Goal: Information Seeking & Learning: Stay updated

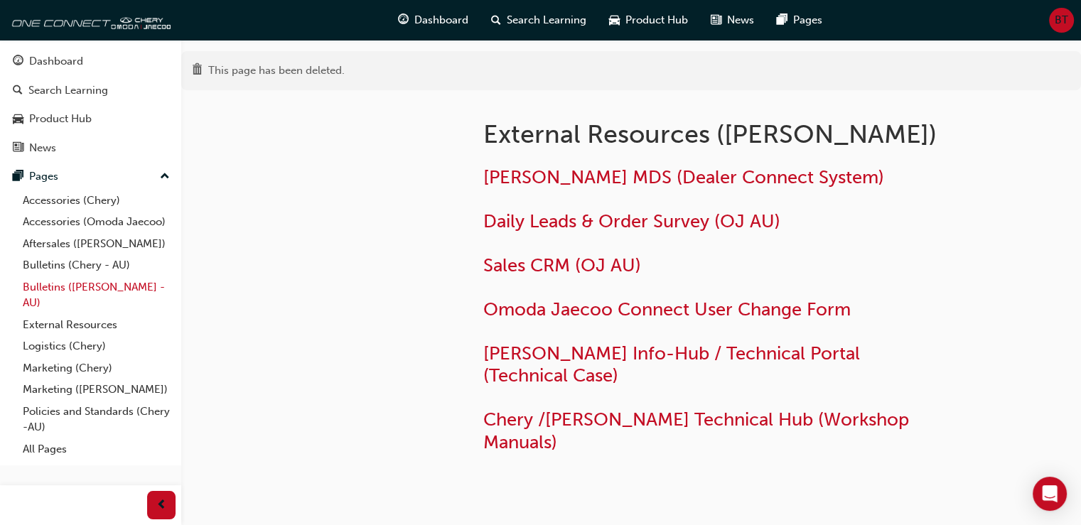
click at [79, 282] on link "Bulletins ([PERSON_NAME] - AU)" at bounding box center [96, 295] width 158 height 38
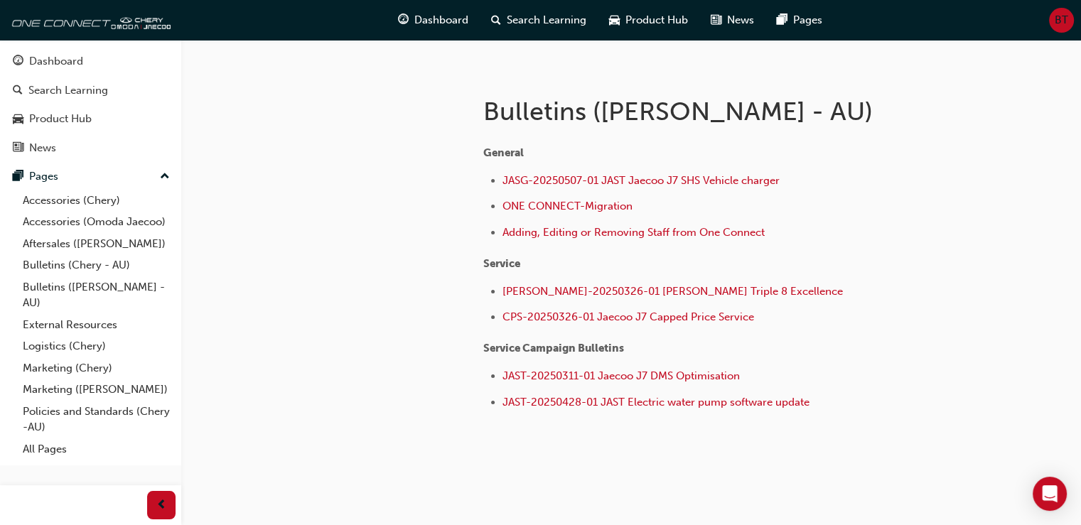
scroll to position [281, 0]
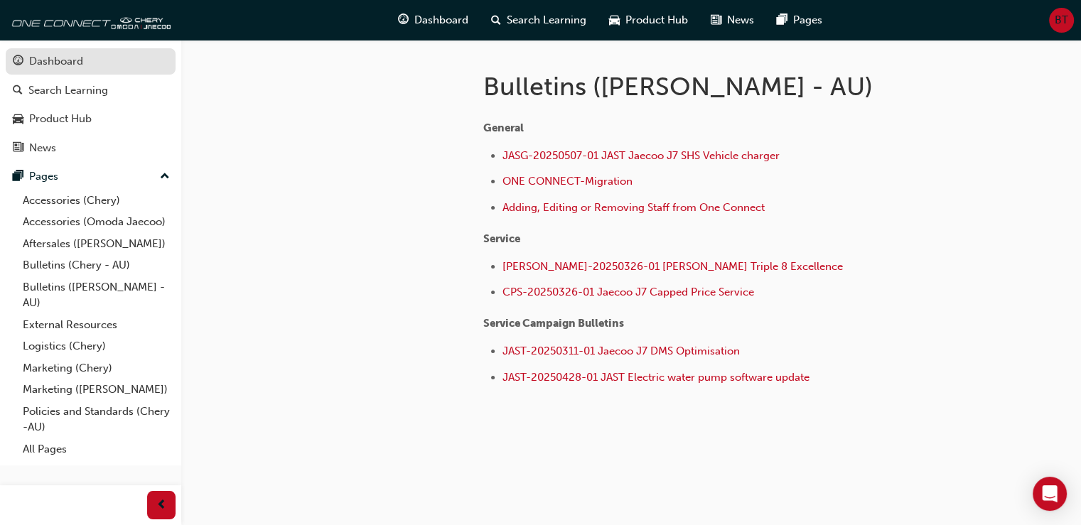
click at [67, 65] on div "Dashboard" at bounding box center [56, 61] width 54 height 16
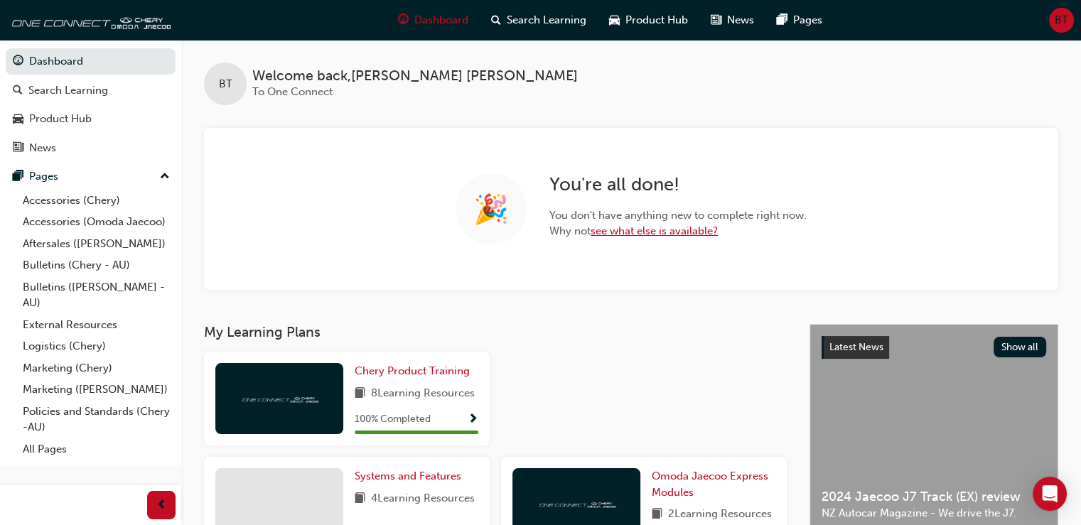
click at [652, 226] on link "see what else is available?" at bounding box center [653, 230] width 127 height 13
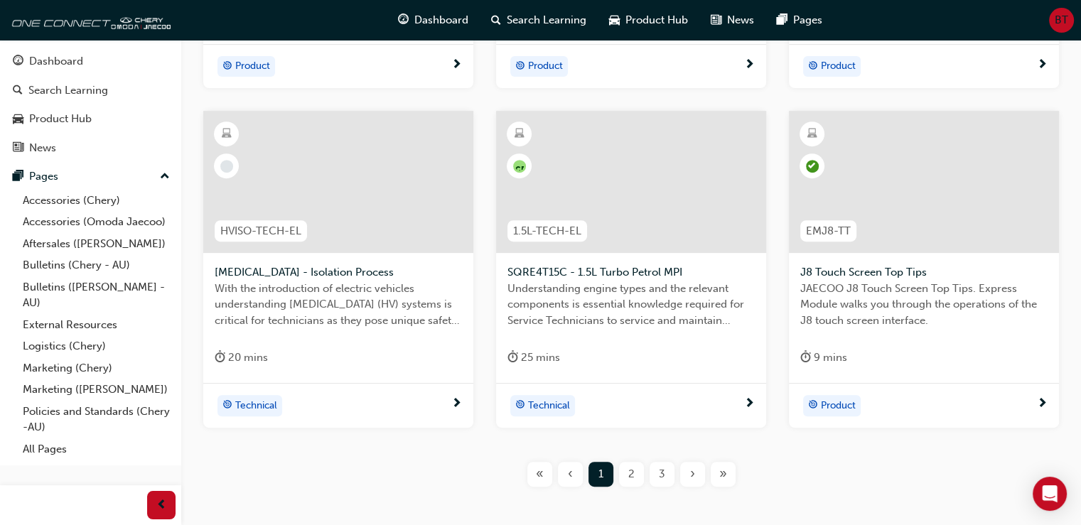
scroll to position [634, 0]
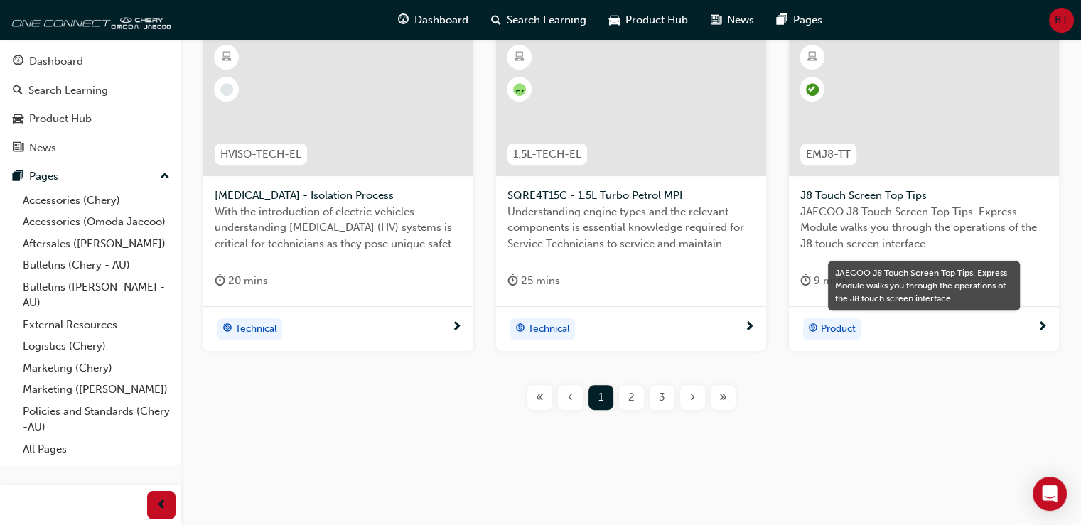
click at [887, 241] on span "JAECOO J8 Touch Screen Top Tips. Express Module walks you through the operation…" at bounding box center [923, 228] width 247 height 48
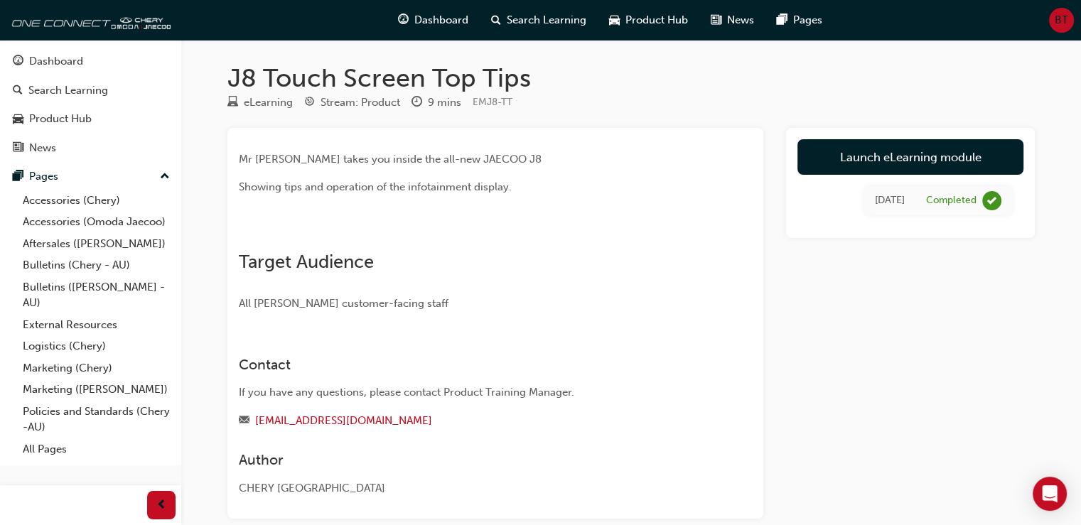
click at [239, 235] on img at bounding box center [239, 235] width 0 height 0
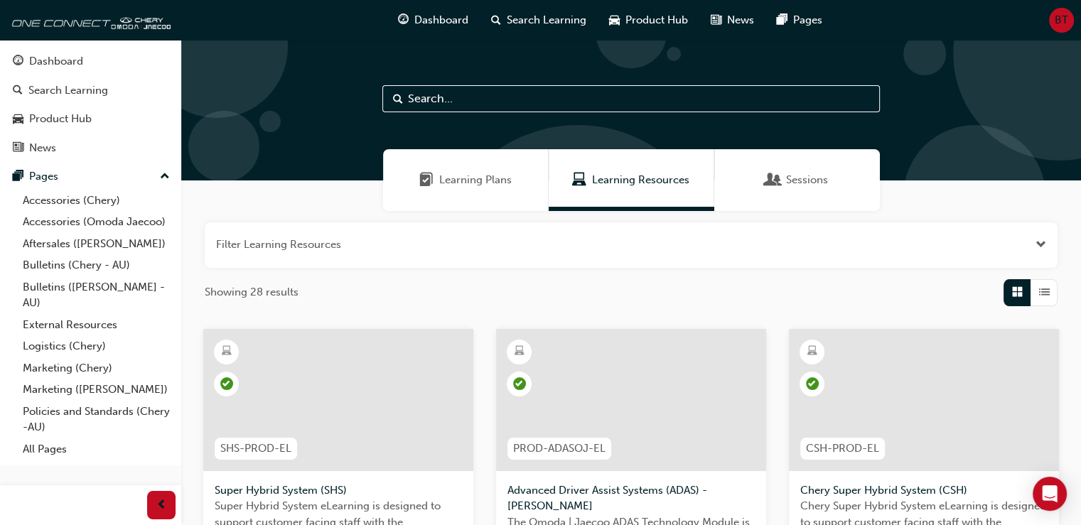
click at [472, 181] on span "Learning Plans" at bounding box center [475, 180] width 72 height 16
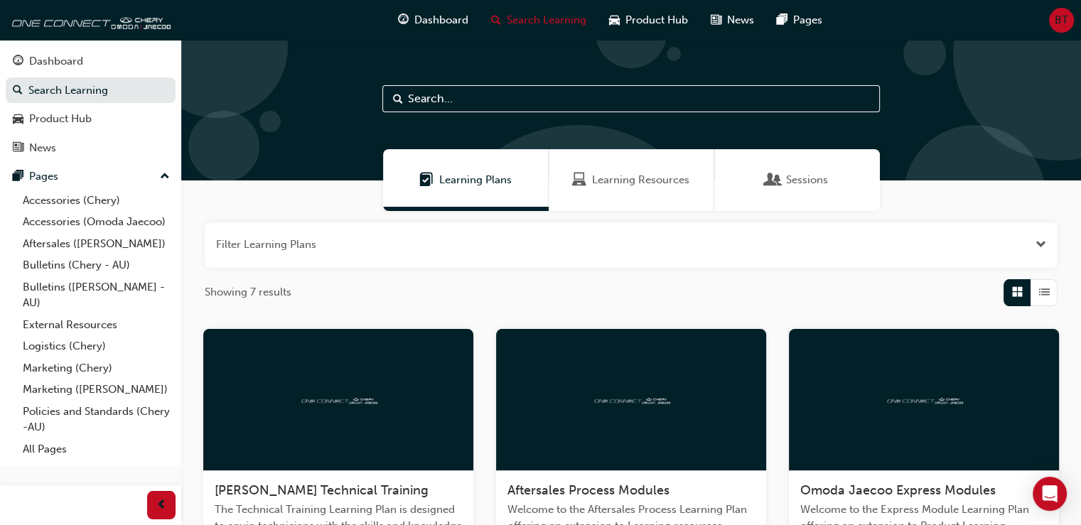
click at [794, 181] on span "Sessions" at bounding box center [807, 180] width 42 height 16
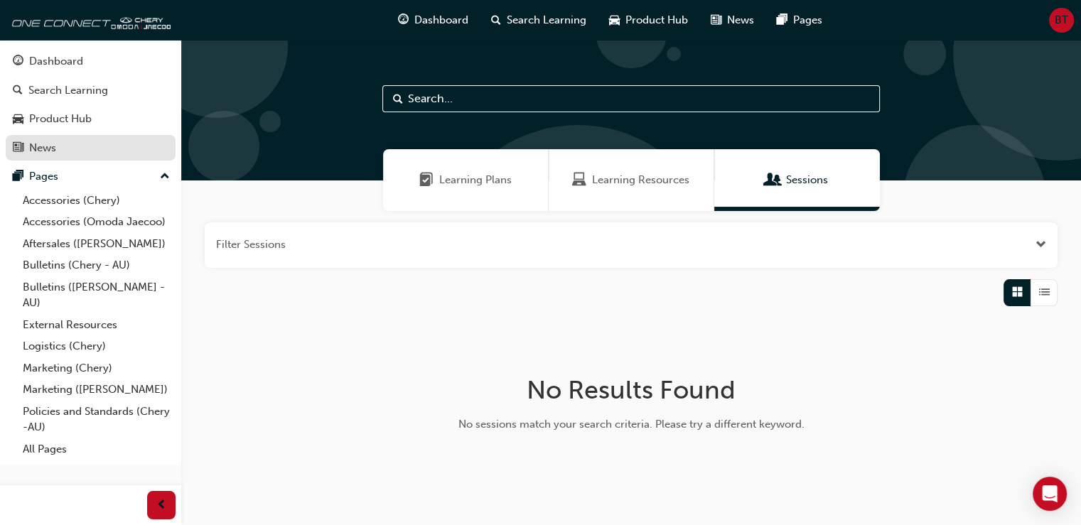
click at [32, 149] on div "News" at bounding box center [42, 148] width 27 height 16
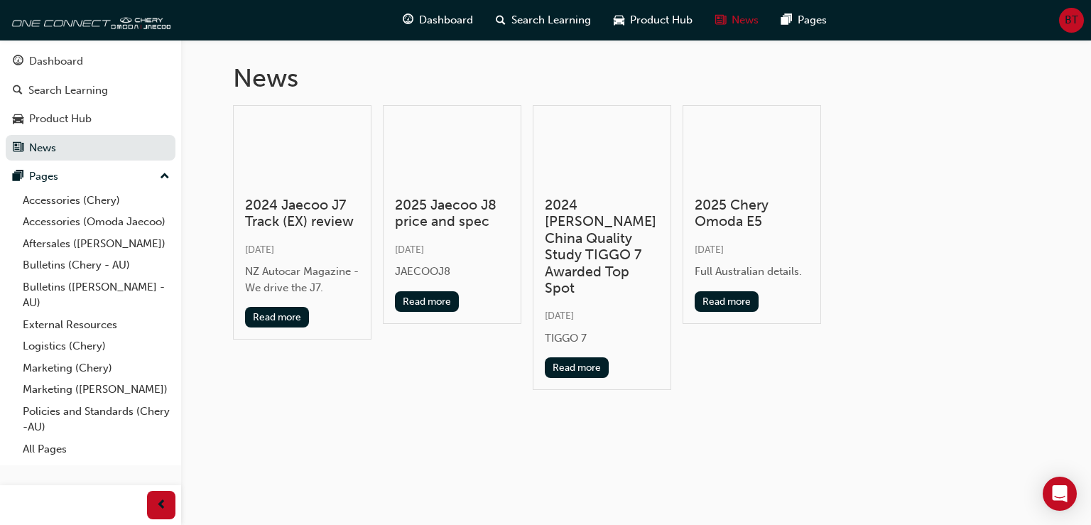
click at [608, 235] on h3 "2024 J.D China Quality Study TIGGO 7 Awarded Top Spot" at bounding box center [602, 246] width 114 height 99
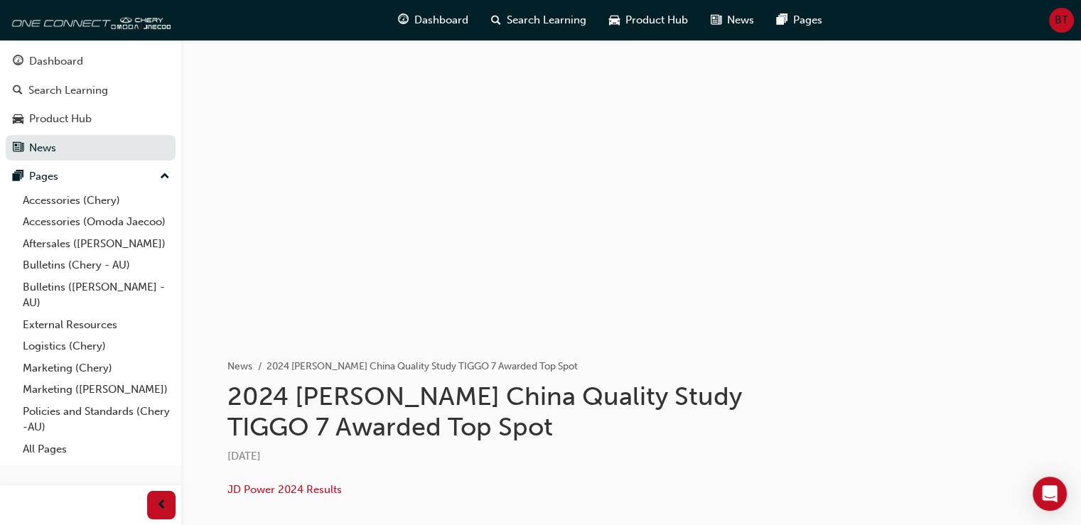
scroll to position [78, 0]
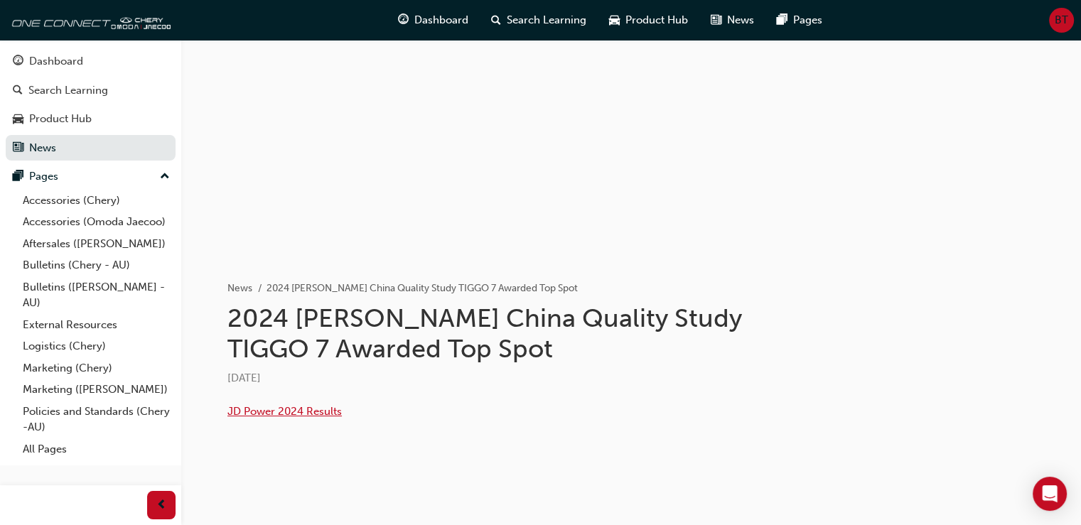
click at [304, 405] on span "JD Power 2024 Results" at bounding box center [284, 411] width 114 height 13
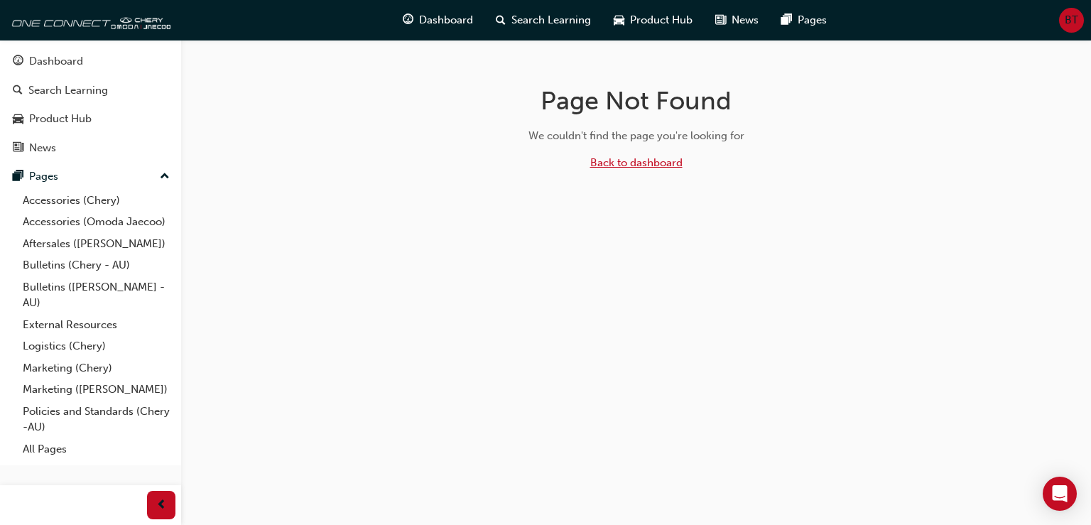
click at [640, 163] on link "Back to dashboard" at bounding box center [636, 162] width 92 height 13
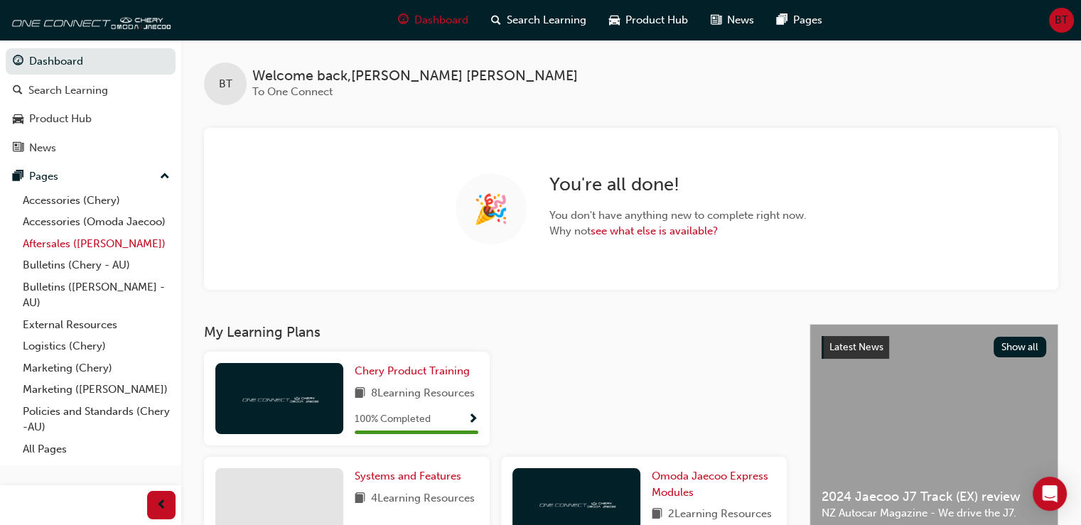
click at [63, 244] on link "Aftersales ([PERSON_NAME])" at bounding box center [96, 244] width 158 height 22
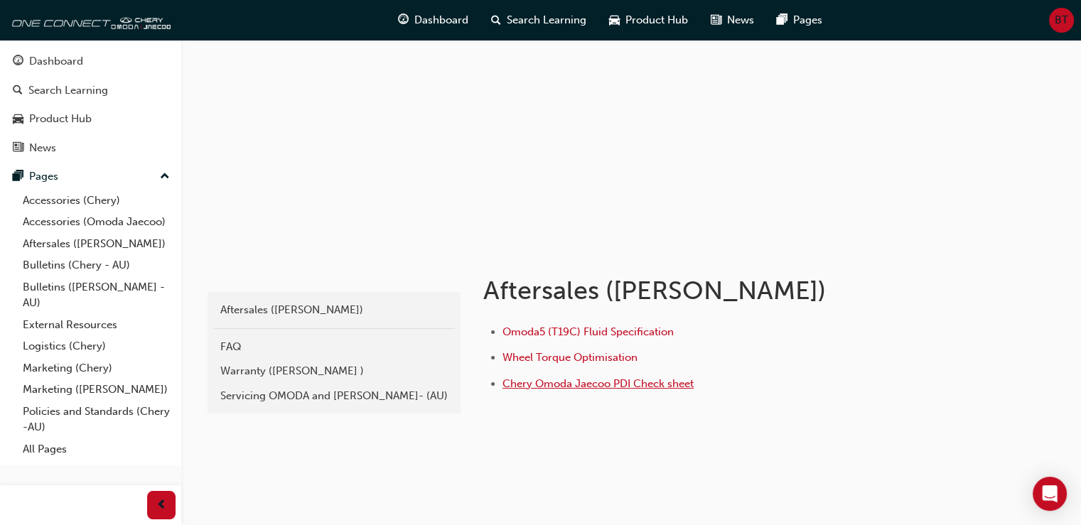
scroll to position [84, 0]
